Goal: Information Seeking & Learning: Learn about a topic

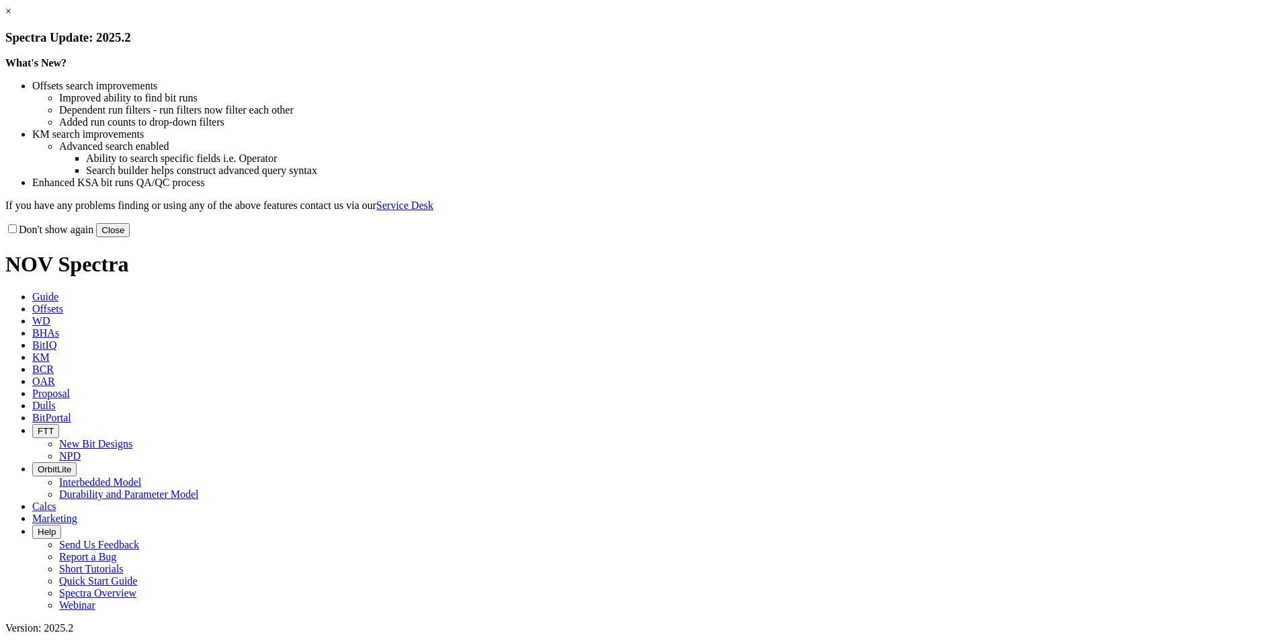
click at [11, 17] on link "×" at bounding box center [8, 10] width 6 height 11
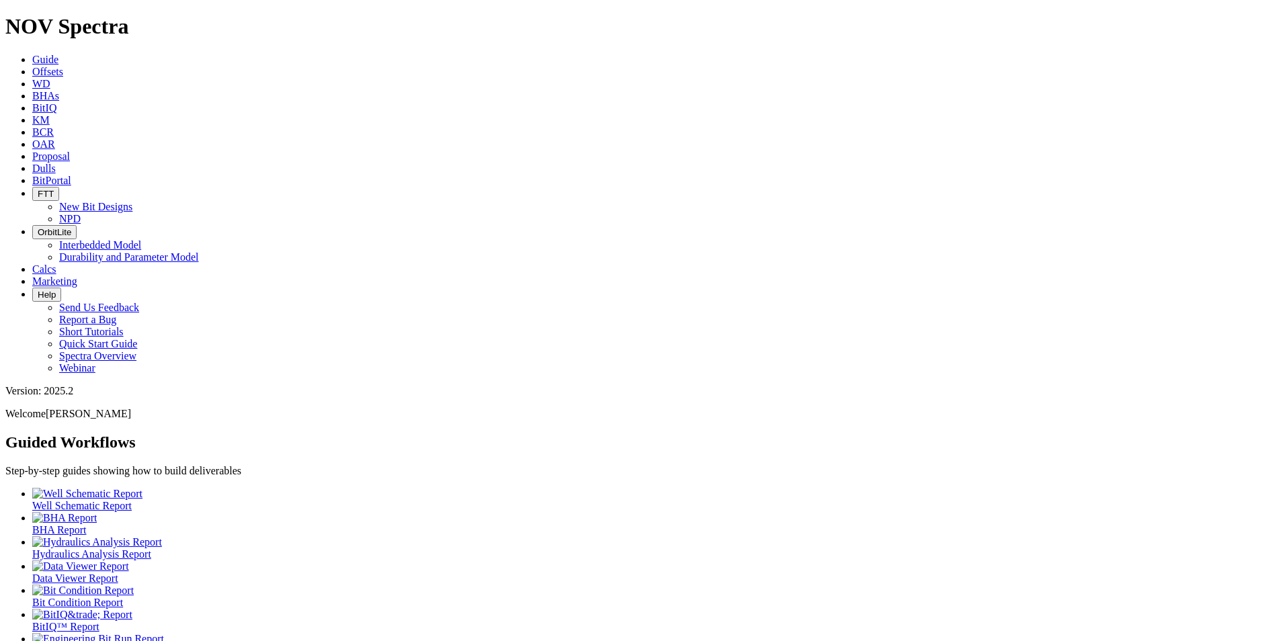
click at [32, 66] on icon at bounding box center [32, 71] width 0 height 11
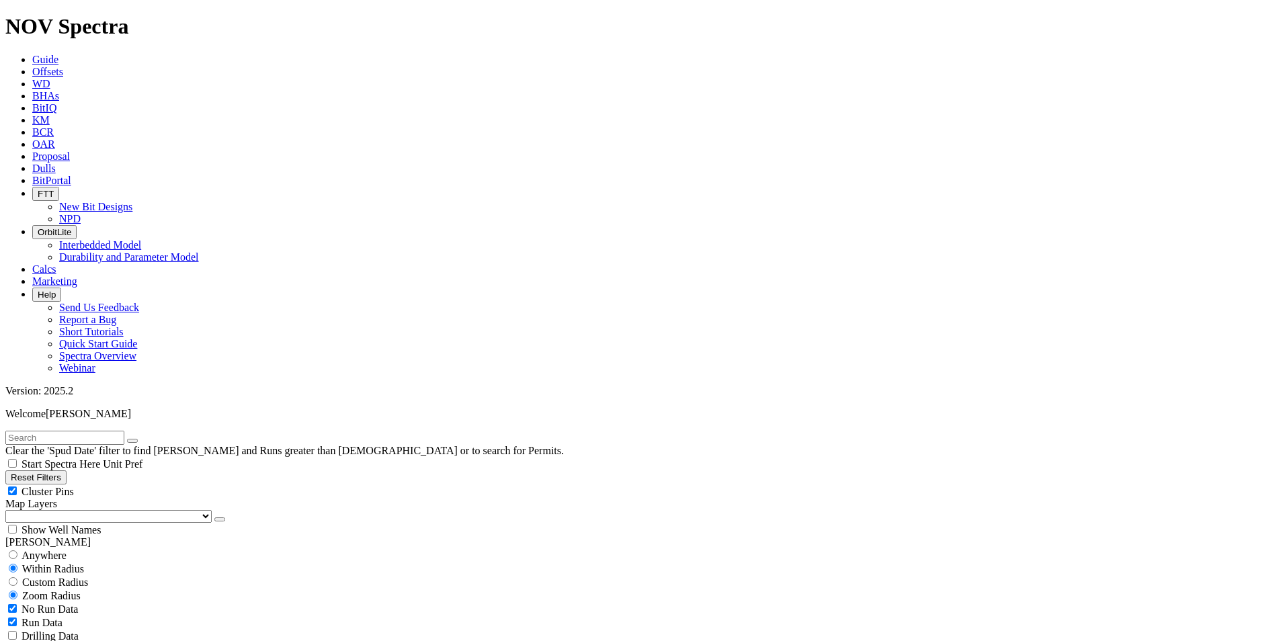
click at [95, 431] on input "text" at bounding box center [64, 438] width 119 height 14
type input "[PERSON_NAME]"
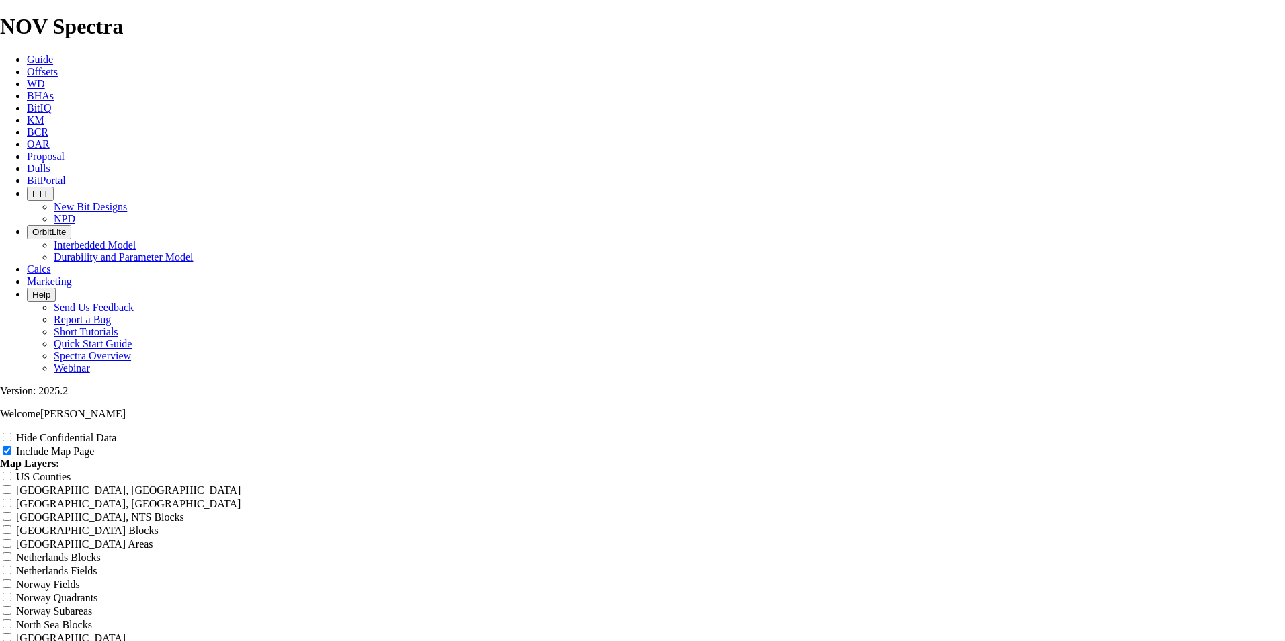
scroll to position [1680, 0]
radio input "true"
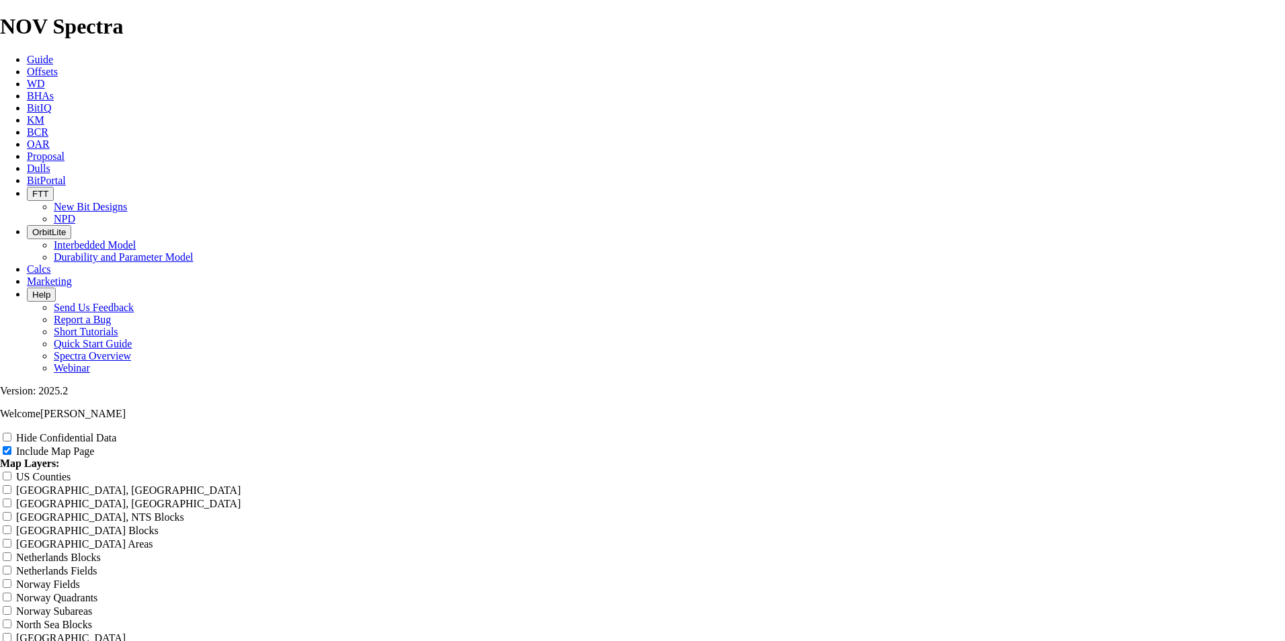
radio input "true"
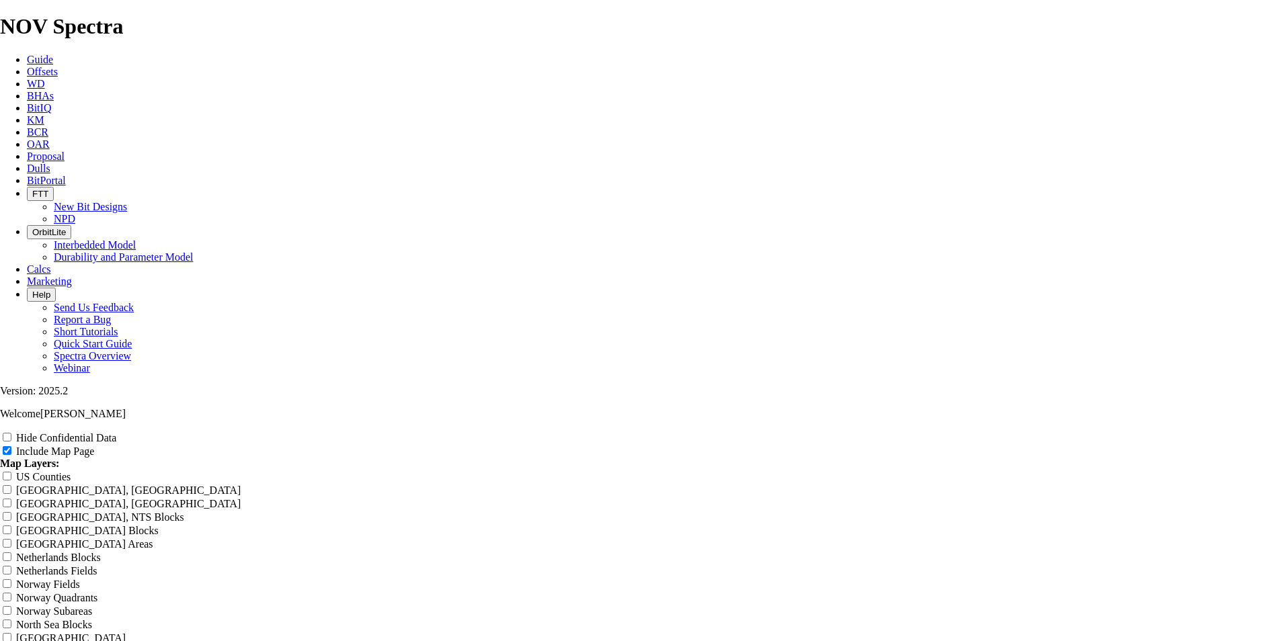
radio input "true"
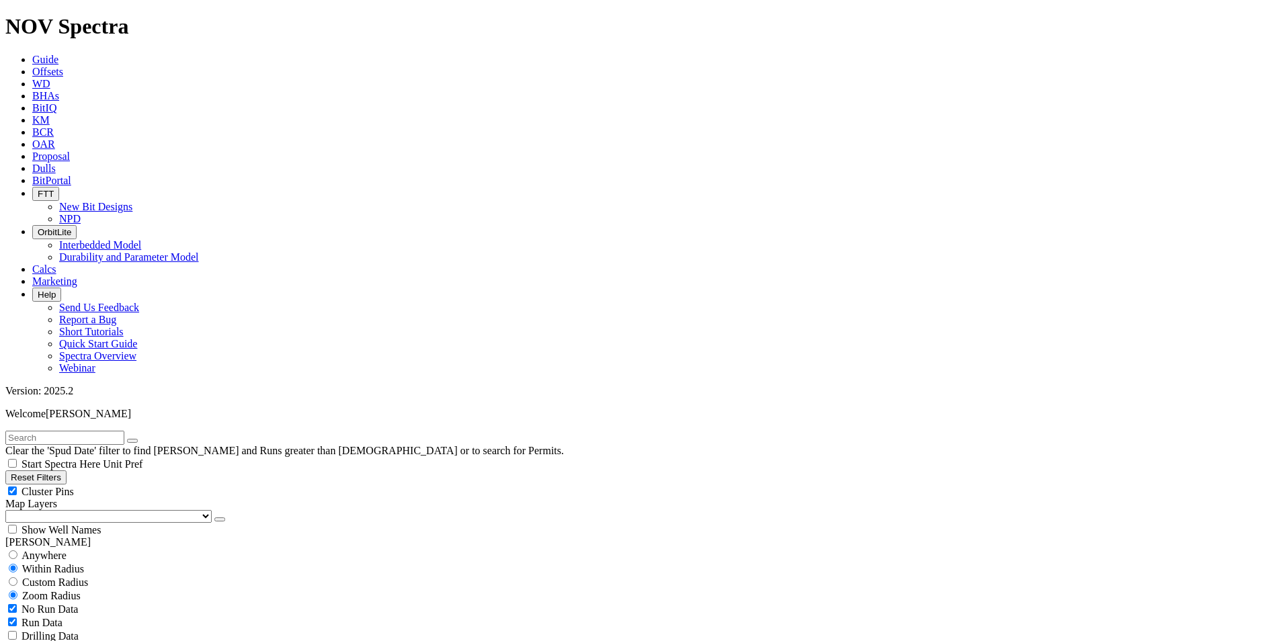
click at [118, 431] on input "text" at bounding box center [64, 438] width 119 height 14
type input "[PERSON_NAME]"
click at [198, 485] on div "Cluster Pins" at bounding box center [642, 491] width 1274 height 13
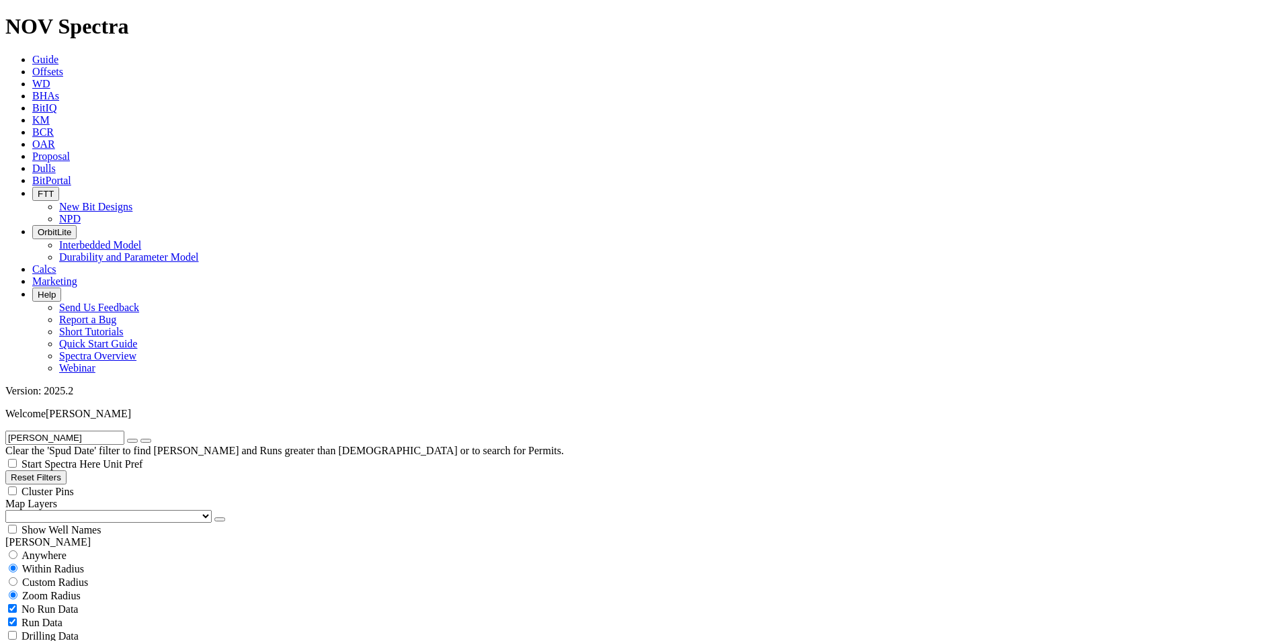
checkbox input "false"
click at [101, 524] on span "Show Well Names" at bounding box center [61, 529] width 79 height 11
checkbox input "false"
